Goal: Information Seeking & Learning: Learn about a topic

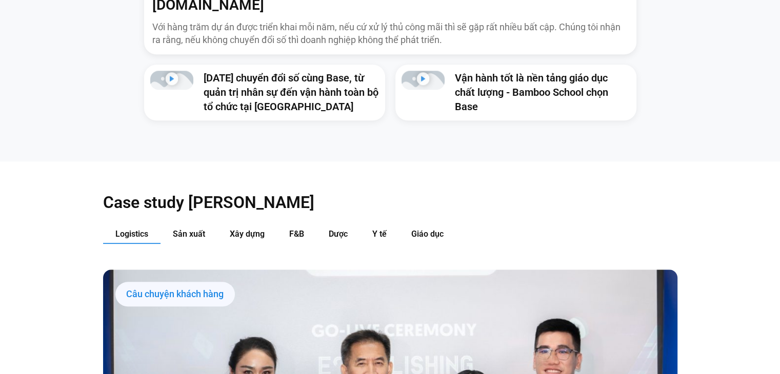
scroll to position [1026, 0]
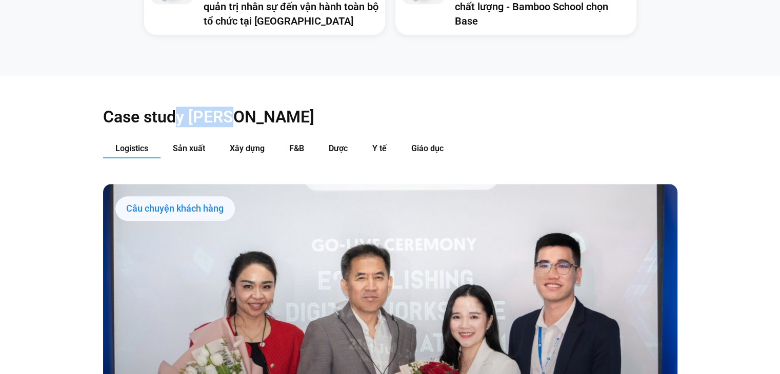
drag, startPoint x: 210, startPoint y: 99, endPoint x: 236, endPoint y: 101, distance: 26.7
click at [233, 107] on h2 "Case study [PERSON_NAME]" at bounding box center [390, 117] width 574 height 21
click at [177, 144] on span "Sản xuất" at bounding box center [189, 149] width 32 height 10
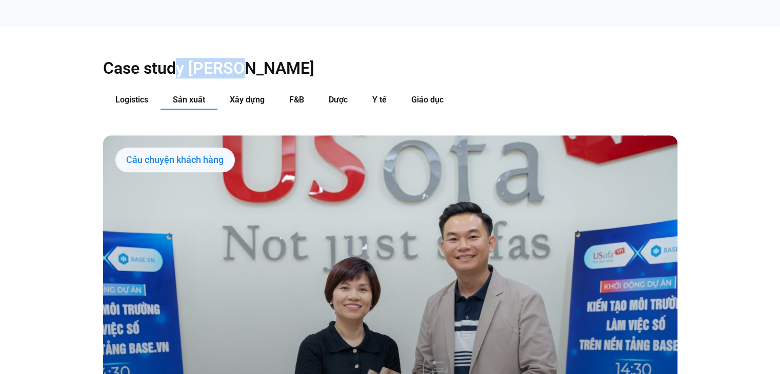
scroll to position [1094, 0]
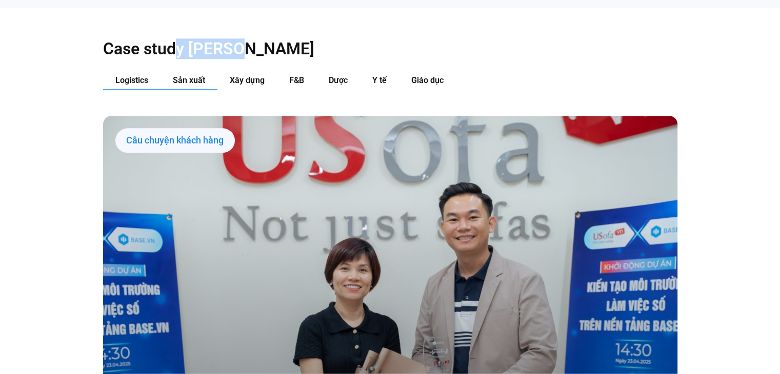
click at [122, 75] on span "Logistics" at bounding box center [131, 80] width 33 height 10
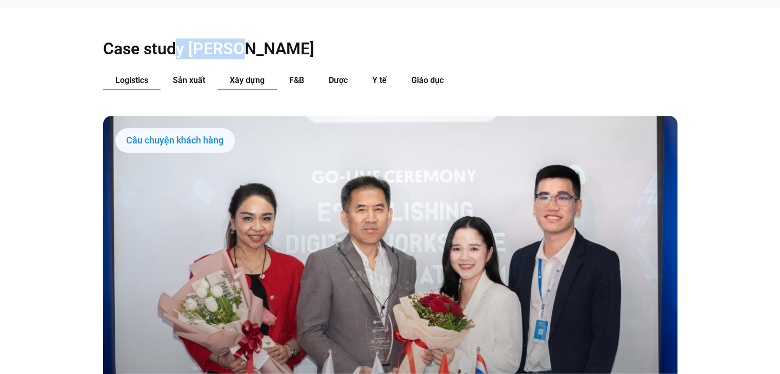
click at [237, 75] on span "Xây dựng" at bounding box center [247, 80] width 35 height 10
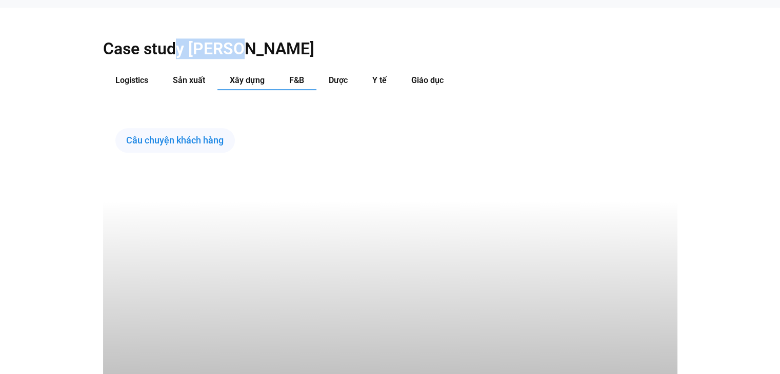
click at [289, 71] on button "F&B" at bounding box center [296, 80] width 39 height 19
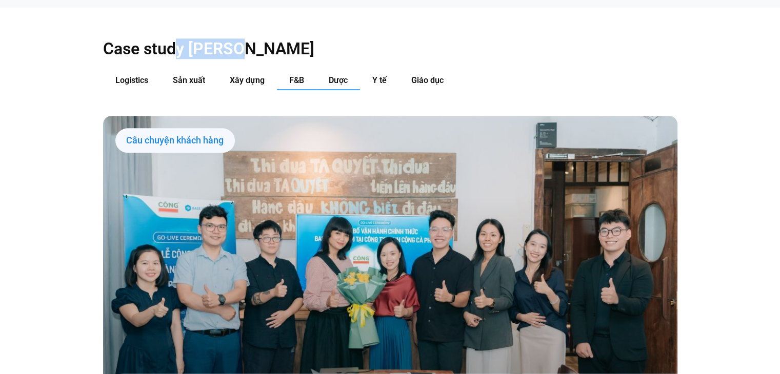
click at [359, 71] on button "Dược" at bounding box center [338, 80] width 44 height 19
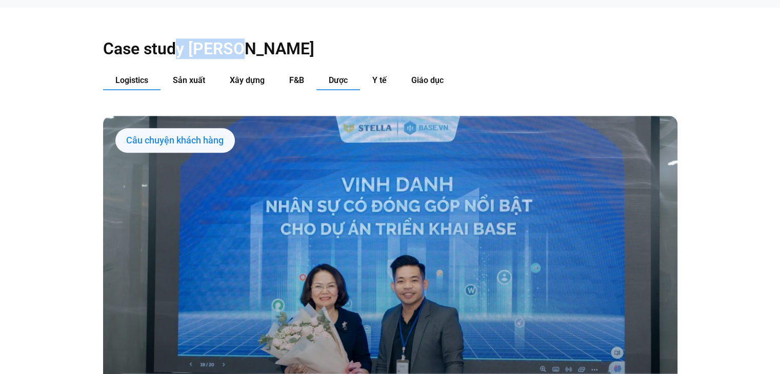
click at [145, 75] on span "Logistics" at bounding box center [131, 80] width 33 height 10
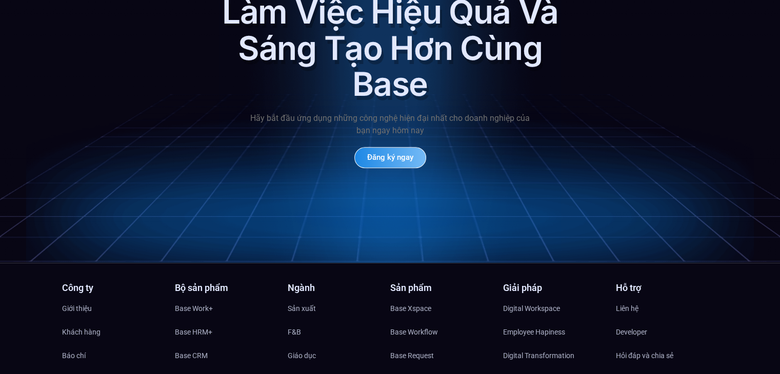
scroll to position [4951, 0]
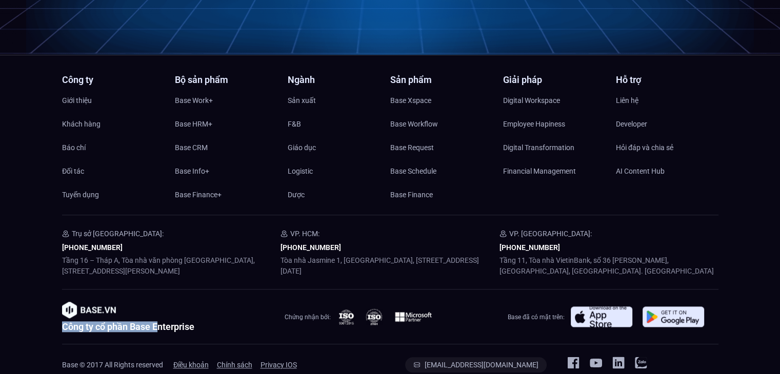
drag, startPoint x: 61, startPoint y: 307, endPoint x: 166, endPoint y: 309, distance: 105.7
click at [158, 310] on div "Công ty Giới thiệu Khách hàng Báo chí Đối tác Tuyển dụng Bộ sản phẩm Base Work+…" at bounding box center [390, 223] width 780 height 297
click at [194, 323] on h2 "Công ty cổ phần Base Enterprise" at bounding box center [128, 327] width 132 height 9
click at [172, 255] on p "Tầng 16 – Tháp A, Tòa nhà văn phòng [GEOGRAPHIC_DATA], [STREET_ADDRESS][PERSON_…" at bounding box center [171, 266] width 219 height 22
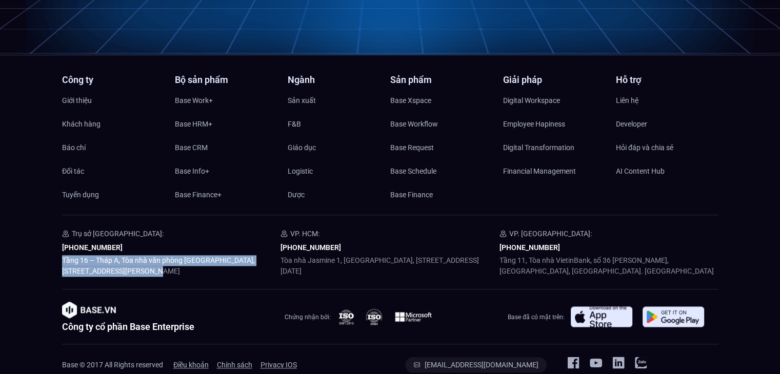
drag, startPoint x: 43, startPoint y: 245, endPoint x: 137, endPoint y: 252, distance: 94.7
click at [137, 252] on div "Công ty Giới thiệu Khách hàng Báo chí Đối tác Tuyển dụng Bộ sản phẩm Base Work+…" at bounding box center [390, 223] width 780 height 297
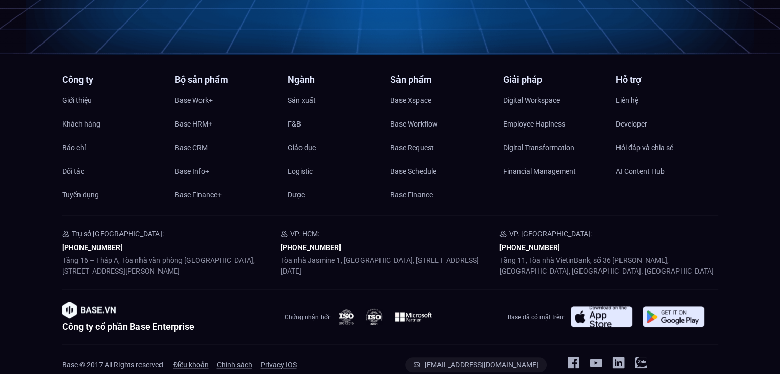
click at [173, 255] on p "Tầng 16 – Tháp A, Tòa nhà văn phòng [GEOGRAPHIC_DATA], [STREET_ADDRESS][PERSON_…" at bounding box center [171, 266] width 219 height 22
drag, startPoint x: 209, startPoint y: 253, endPoint x: 99, endPoint y: 244, distance: 110.6
click at [109, 255] on p "Tầng 16 – Tháp A, Tòa nhà văn phòng [GEOGRAPHIC_DATA], [STREET_ADDRESS][PERSON_…" at bounding box center [171, 266] width 219 height 22
click at [48, 244] on div "Công ty Giới thiệu Khách hàng Báo chí Đối tác Tuyển dụng Bộ sản phẩm Base Work+…" at bounding box center [390, 223] width 780 height 297
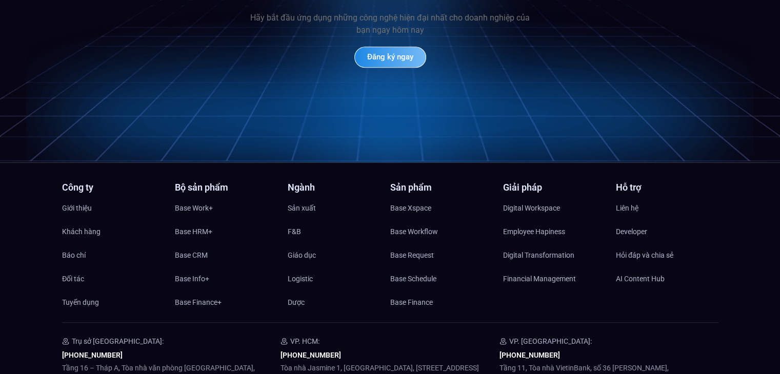
scroll to position [4814, 0]
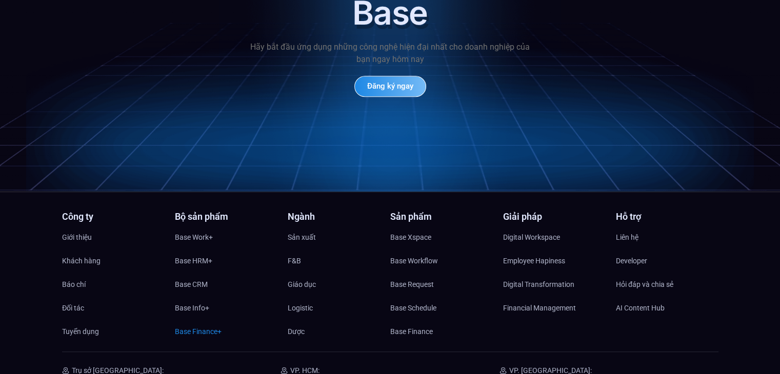
click at [202, 324] on span "Base Finance+" at bounding box center [198, 331] width 47 height 15
